Goal: Task Accomplishment & Management: Use online tool/utility

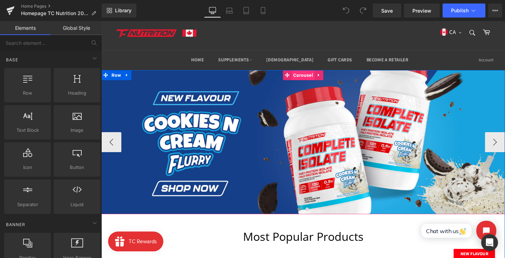
click at [307, 78] on span "Carousel" at bounding box center [313, 78] width 24 height 11
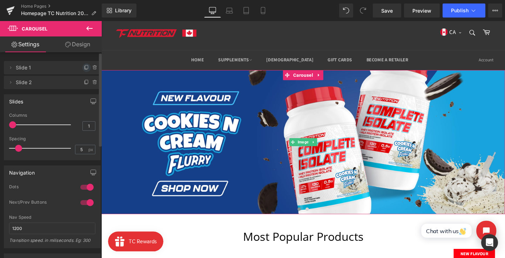
click at [84, 68] on icon at bounding box center [87, 68] width 6 height 6
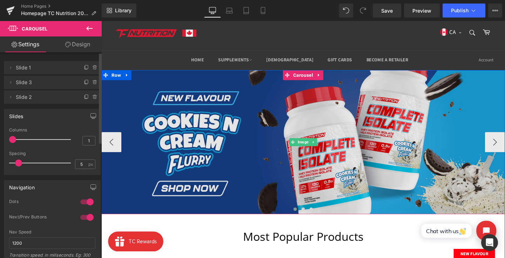
click at [255, 150] on img at bounding box center [313, 149] width 424 height 152
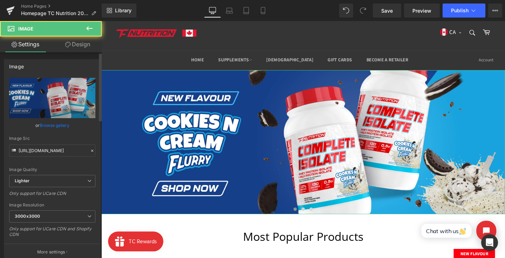
click at [60, 122] on link "Browse gallery" at bounding box center [55, 125] width 30 height 12
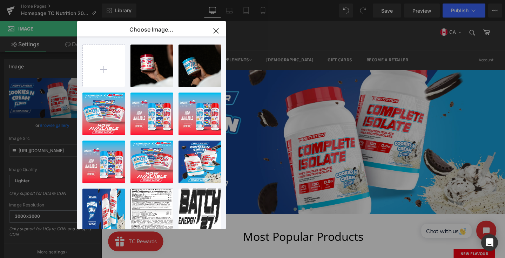
click at [214, 33] on icon "button" at bounding box center [216, 30] width 5 height 5
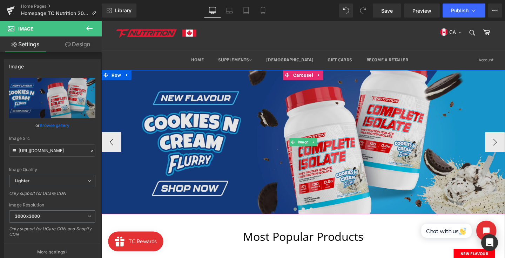
click at [169, 116] on img at bounding box center [313, 149] width 424 height 152
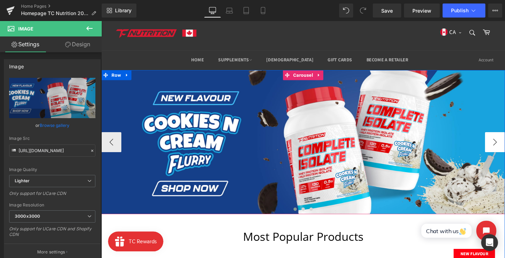
click at [505, 154] on button "›" at bounding box center [515, 148] width 21 height 21
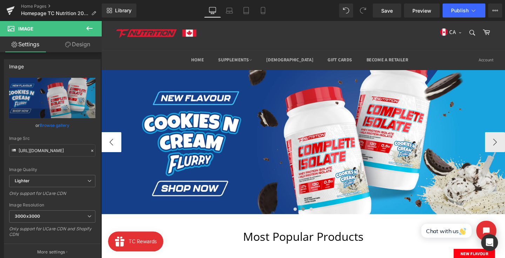
click at [116, 152] on button "‹" at bounding box center [111, 148] width 21 height 21
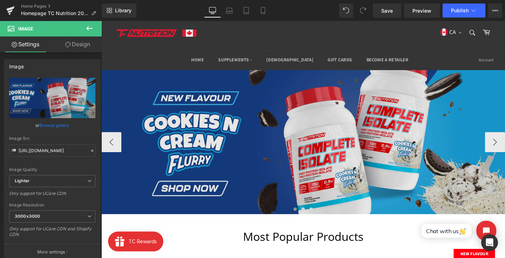
click at [265, 139] on img at bounding box center [313, 149] width 424 height 152
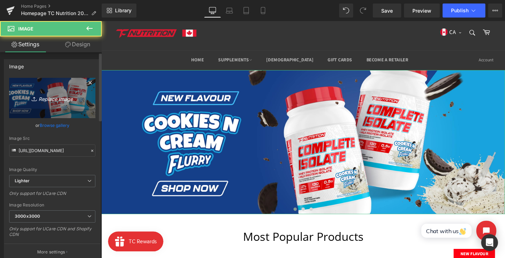
click at [75, 105] on link "Replace Image" at bounding box center [52, 98] width 86 height 40
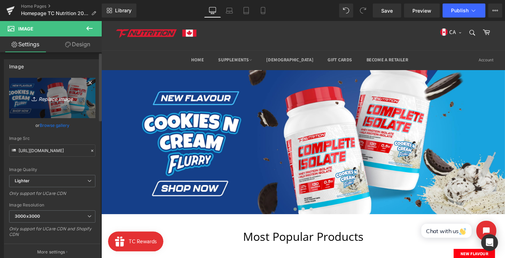
type input "C:\fakepath\banner_44.png"
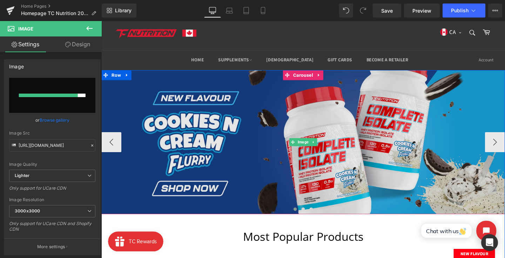
click at [215, 120] on img at bounding box center [313, 149] width 424 height 152
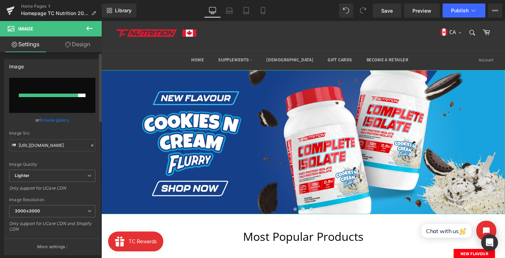
click at [60, 119] on link "Browse gallery" at bounding box center [55, 120] width 30 height 12
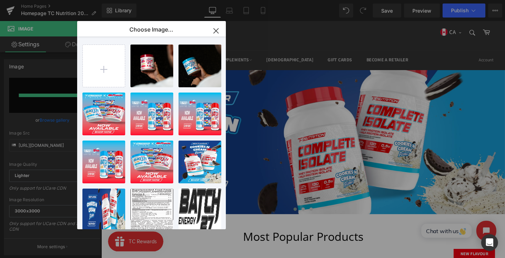
click at [216, 28] on icon "button" at bounding box center [215, 30] width 11 height 11
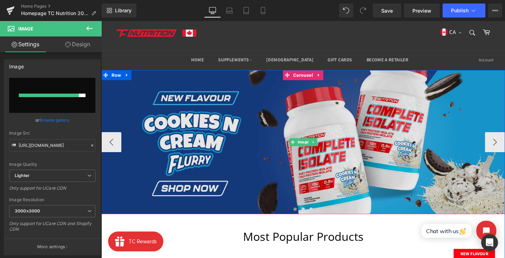
click at [236, 109] on img at bounding box center [313, 149] width 424 height 152
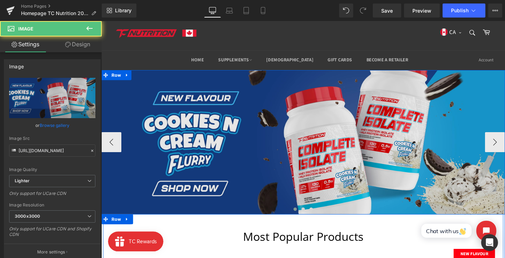
click at [252, 177] on img at bounding box center [313, 149] width 424 height 152
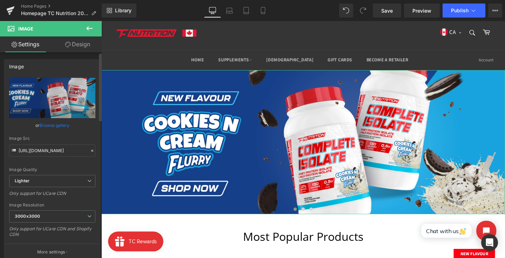
click at [52, 126] on link "Browse gallery" at bounding box center [55, 125] width 30 height 12
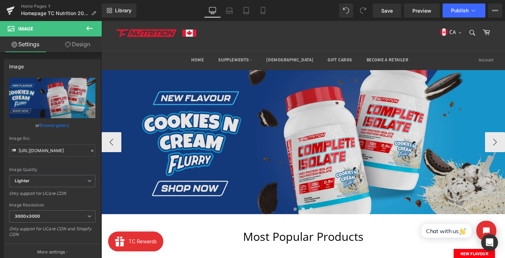
click at [156, 108] on img at bounding box center [313, 149] width 424 height 152
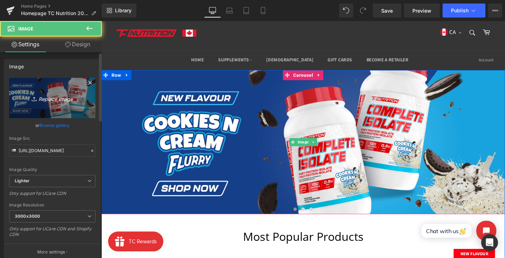
click at [63, 93] on link "Replace Image" at bounding box center [52, 98] width 86 height 40
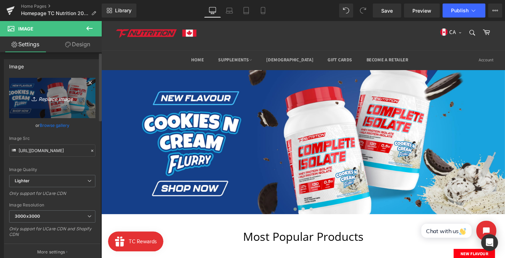
type input "C:\fakepath\banner_44.png"
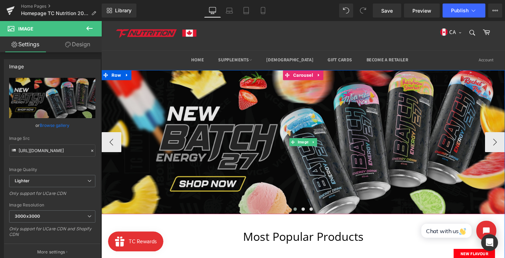
click at [275, 107] on img at bounding box center [313, 149] width 424 height 152
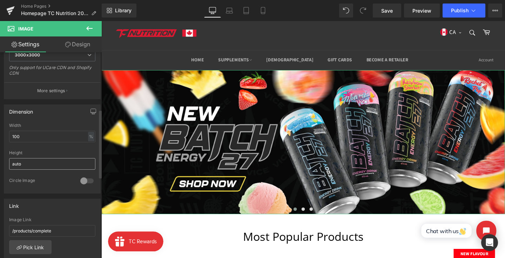
scroll to position [218, 0]
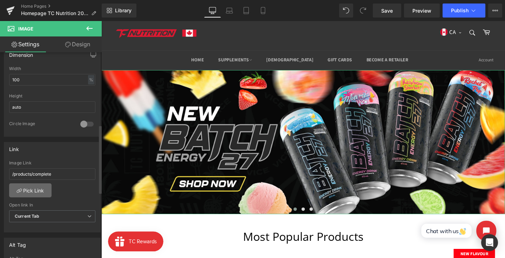
click at [35, 186] on link "Pick Link" at bounding box center [30, 190] width 42 height 14
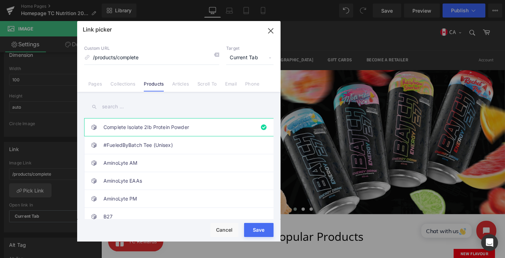
click at [136, 106] on input "text" at bounding box center [178, 107] width 189 height 16
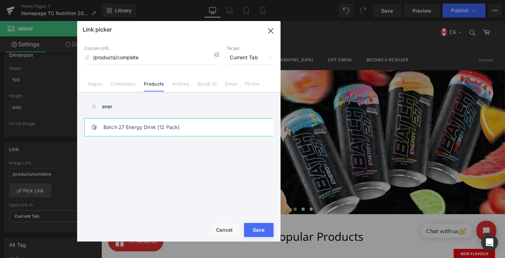
type input "ener"
click at [135, 120] on link "Batch 27 Energy Drink (12 Pack)" at bounding box center [180, 128] width 154 height 18
click at [258, 228] on div "Rendering Content" at bounding box center [252, 231] width 43 height 8
click at [264, 223] on button "Save" at bounding box center [258, 230] width 29 height 14
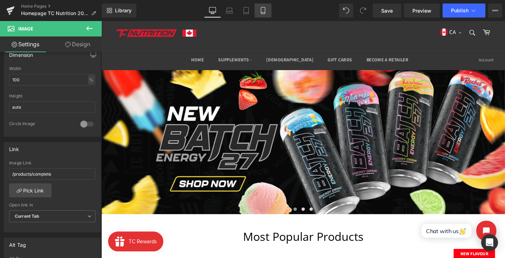
click at [255, 6] on link "Mobile" at bounding box center [263, 11] width 17 height 14
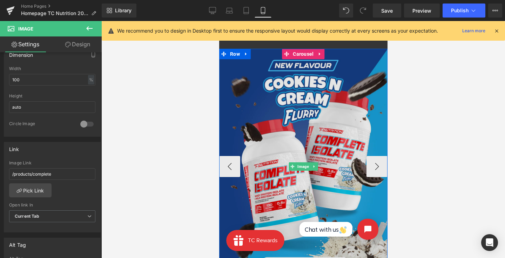
click at [280, 115] on img at bounding box center [303, 167] width 168 height 236
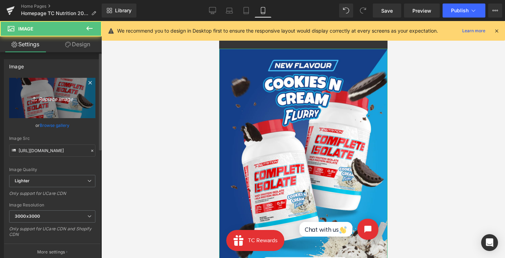
click at [53, 105] on link "Replace Image" at bounding box center [52, 98] width 86 height 40
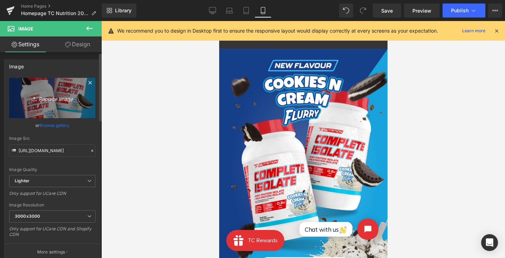
type input "C:\fakepath\banner_44_mobile.png"
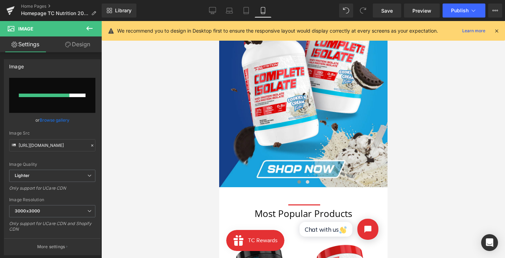
scroll to position [83, 0]
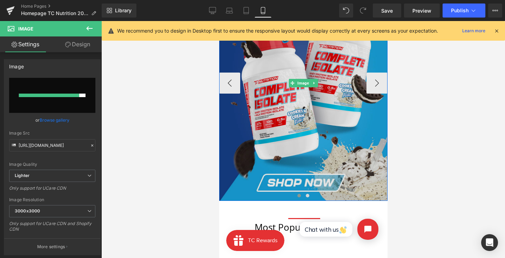
click at [302, 115] on img at bounding box center [303, 83] width 168 height 236
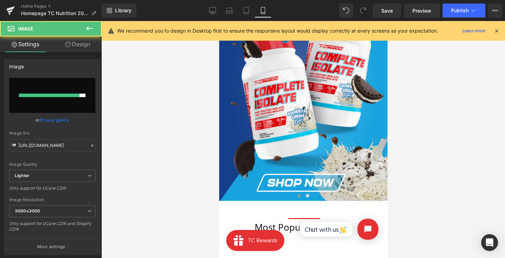
click at [275, 227] on div "Most Popular Products" at bounding box center [303, 227] width 168 height 9
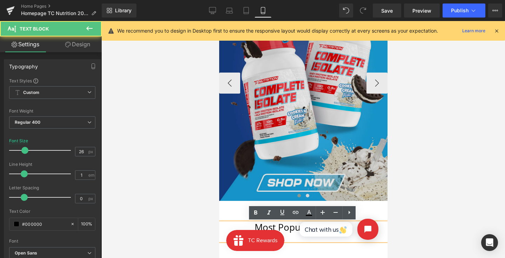
click at [282, 158] on img at bounding box center [303, 83] width 168 height 236
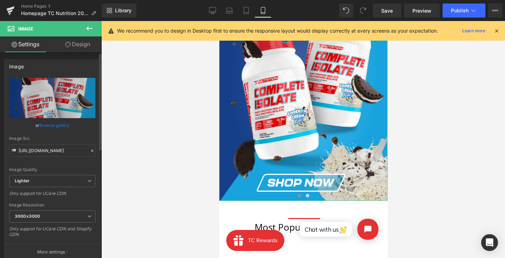
click at [60, 128] on link "Browse gallery" at bounding box center [55, 125] width 30 height 12
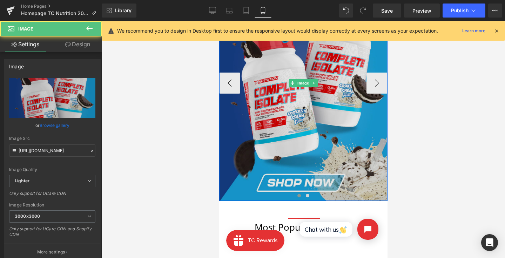
click at [270, 90] on img at bounding box center [303, 83] width 168 height 236
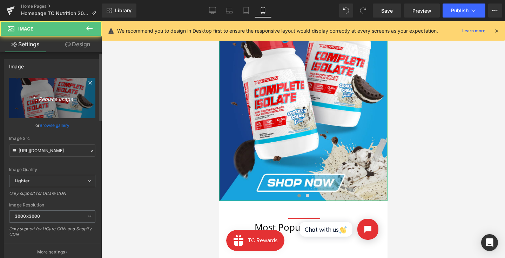
click at [41, 97] on icon "Replace Image" at bounding box center [52, 98] width 56 height 9
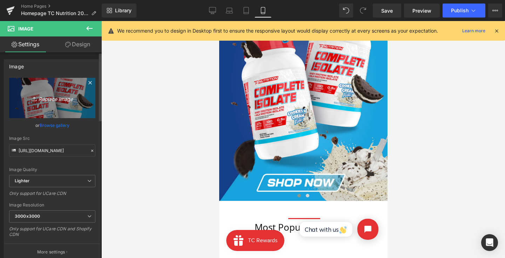
type input "C:\fakepath\banner_44_mobile.png"
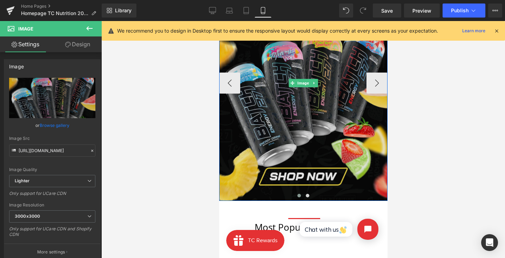
click at [277, 148] on img at bounding box center [303, 83] width 168 height 236
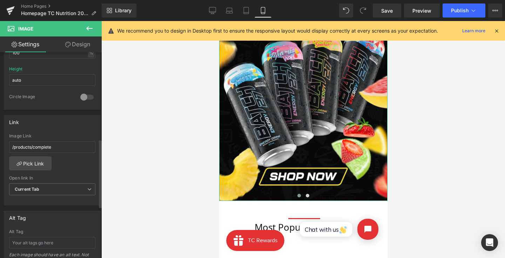
scroll to position [277, 0]
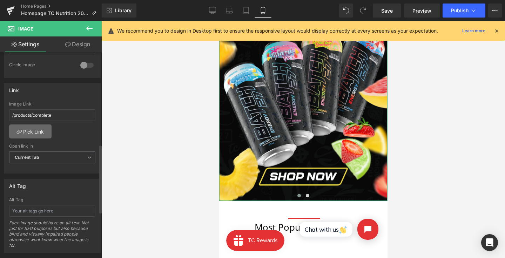
click at [38, 126] on link "Pick Link" at bounding box center [30, 132] width 42 height 14
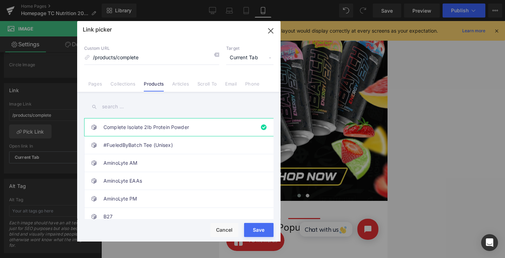
click at [188, 113] on input "text" at bounding box center [178, 107] width 189 height 16
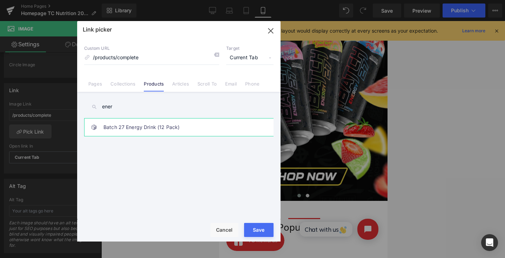
type input "ener"
click at [183, 123] on link "Batch 27 Energy Drink (12 Pack)" at bounding box center [180, 128] width 154 height 18
click at [257, 232] on div "Rendering Content" at bounding box center [252, 231] width 43 height 8
click at [259, 223] on button "Save" at bounding box center [258, 230] width 29 height 14
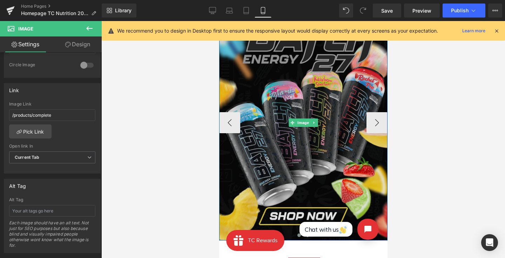
scroll to position [0, 0]
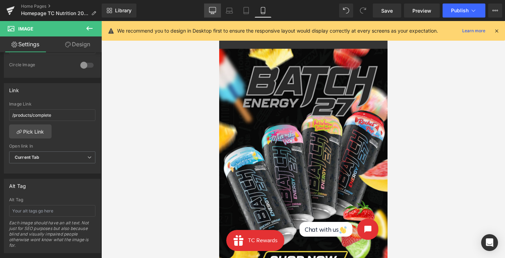
click at [214, 10] on icon at bounding box center [212, 10] width 7 height 7
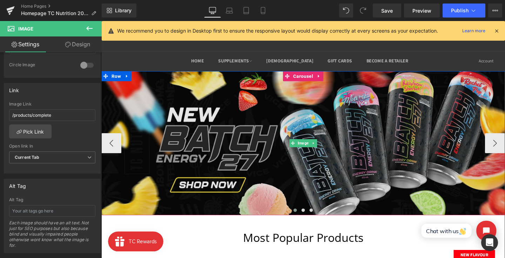
scroll to position [18, 0]
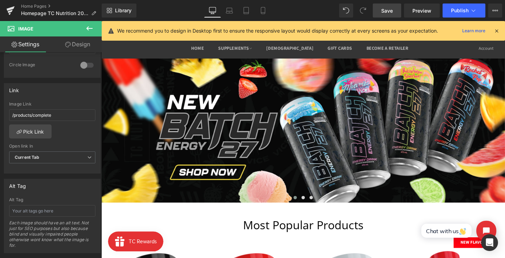
click at [386, 13] on span "Save" at bounding box center [387, 10] width 12 height 7
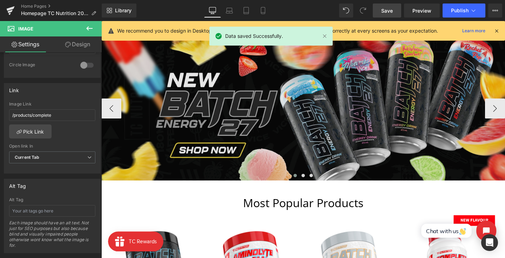
scroll to position [41, 0]
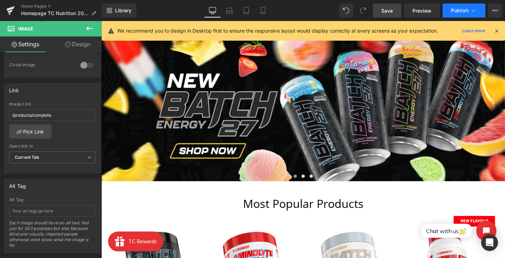
click at [462, 5] on button "Publish" at bounding box center [464, 11] width 43 height 14
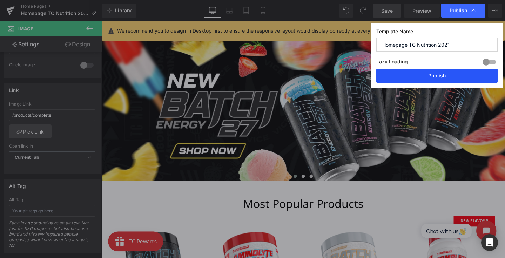
click at [423, 76] on button "Publish" at bounding box center [436, 76] width 121 height 14
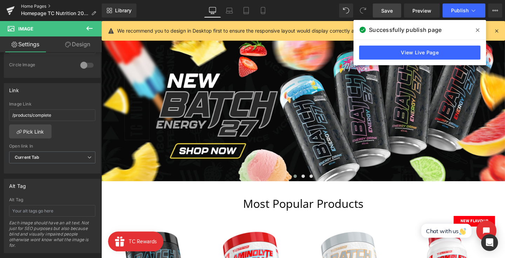
click at [31, 8] on link "Home Pages" at bounding box center [61, 7] width 81 height 6
